Goal: Entertainment & Leisure: Consume media (video, audio)

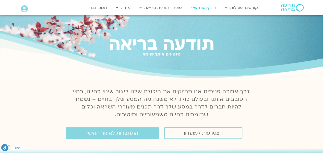
click at [210, 7] on link "ההקלטות שלי" at bounding box center [203, 8] width 31 height 10
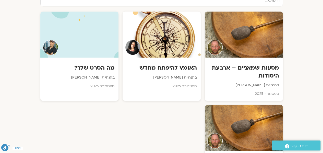
scroll to position [195, 0]
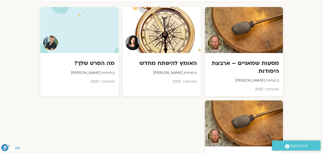
drag, startPoint x: 325, startPoint y: 10, endPoint x: 323, endPoint y: 46, distance: 36.8
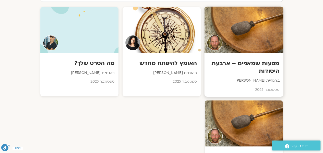
click at [267, 29] on div at bounding box center [243, 30] width 79 height 46
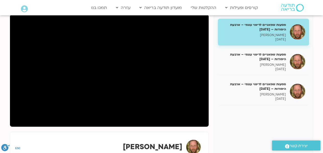
scroll to position [68, 0]
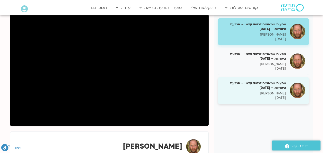
click at [271, 91] on div "מסעות שמאניים לריפוי עצמי – ארבעת היסודות – 15.9.25 תומר פיין 15/09/2025" at bounding box center [254, 90] width 64 height 19
